Goal: Find specific page/section: Find specific page/section

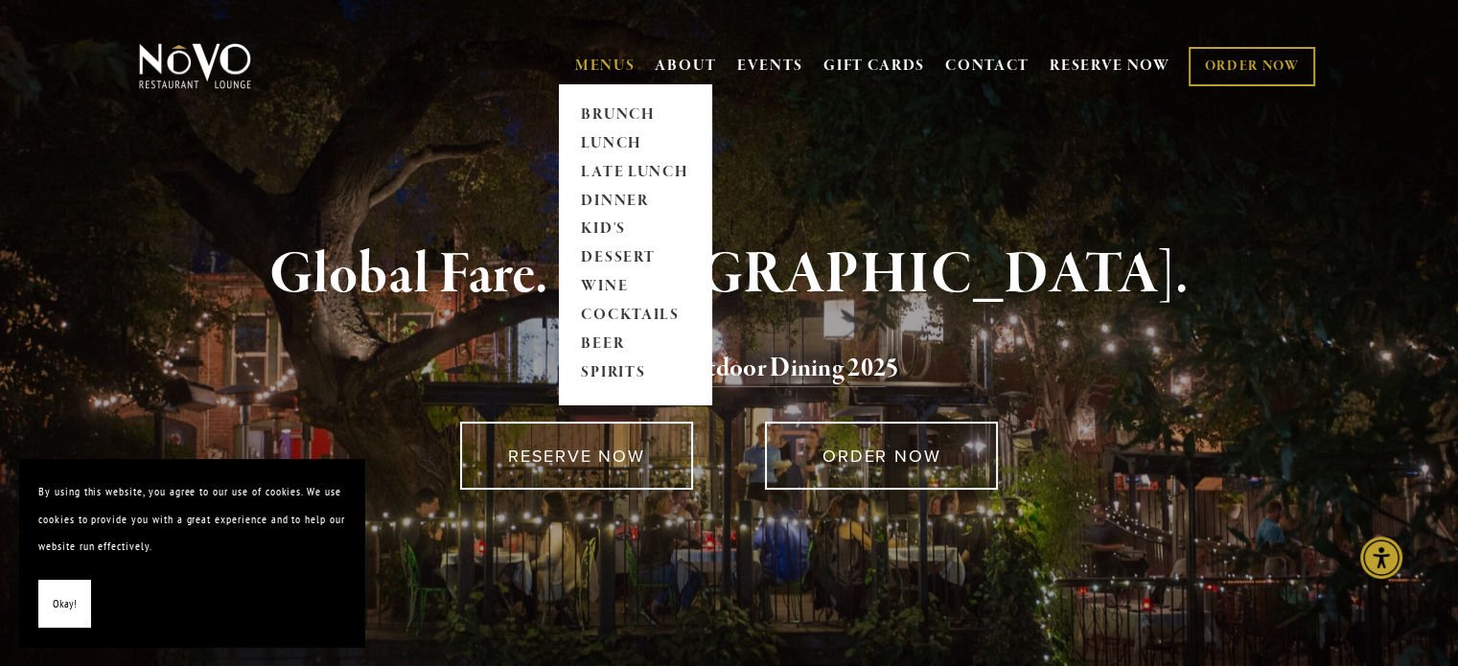
click at [606, 64] on link "MENUS" at bounding box center [605, 66] width 60 height 19
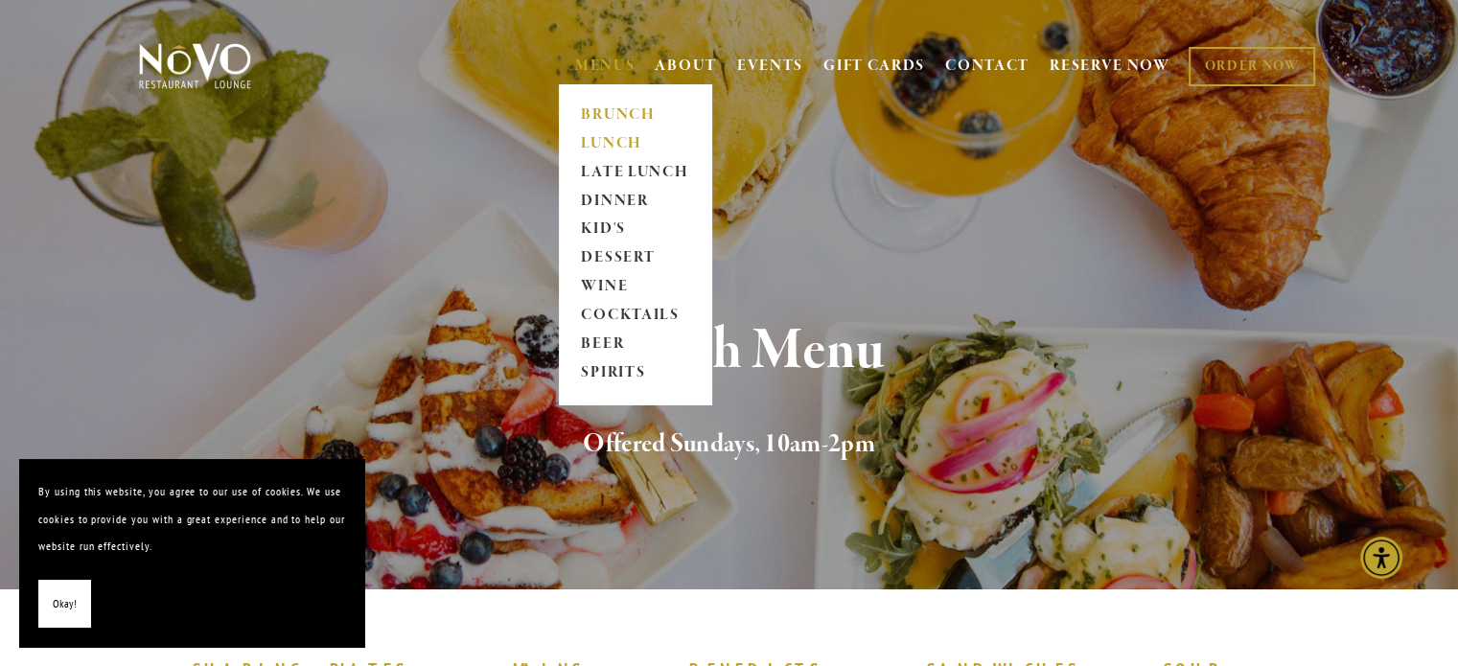
click at [604, 136] on link "LUNCH" at bounding box center [635, 143] width 120 height 29
